Goal: Task Accomplishment & Management: Manage account settings

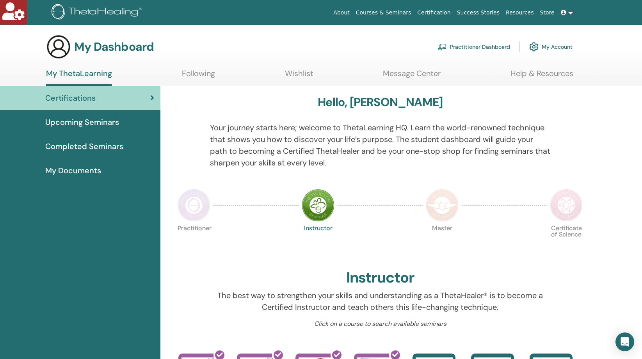
click at [467, 44] on link "Practitioner Dashboard" at bounding box center [473, 46] width 73 height 17
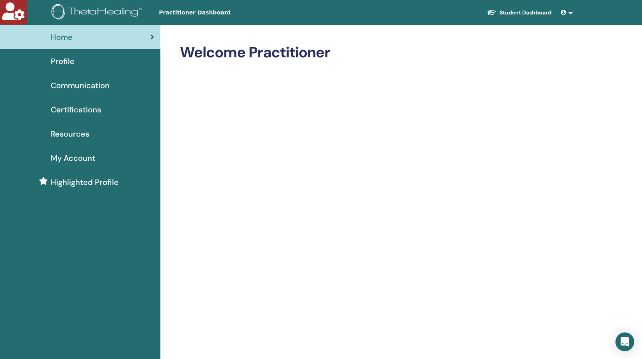
click at [53, 62] on span "Profile" at bounding box center [63, 61] width 24 height 12
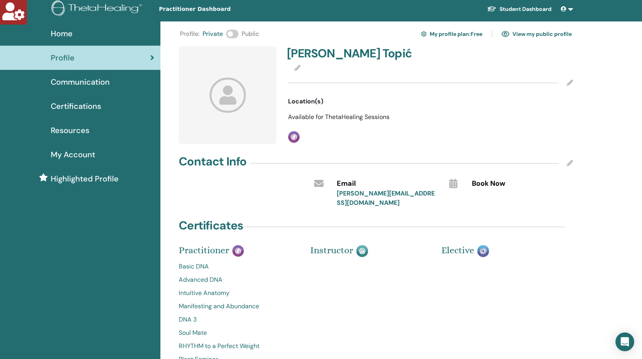
scroll to position [1, 0]
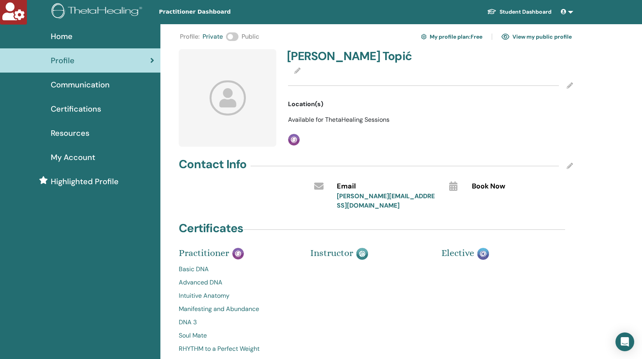
click at [69, 154] on span "My Account" at bounding box center [73, 157] width 44 height 12
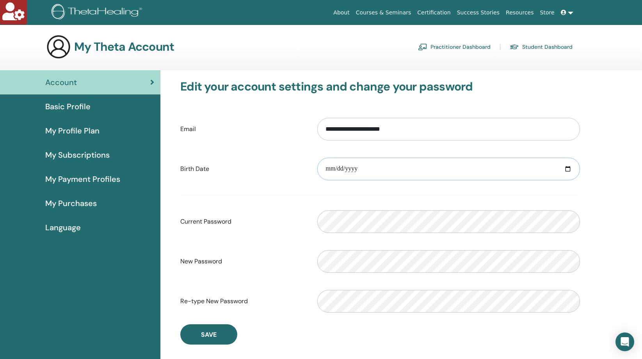
click at [368, 168] on input "date" at bounding box center [448, 169] width 262 height 23
type input "**********"
click at [208, 338] on span "Save" at bounding box center [209, 334] width 16 height 8
